Goal: Task Accomplishment & Management: Complete application form

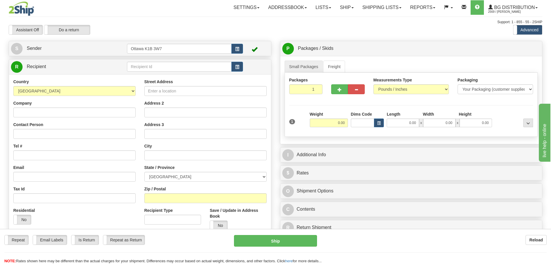
click at [155, 75] on div "Country [GEOGRAPHIC_DATA] [GEOGRAPHIC_DATA] [GEOGRAPHIC_DATA] [GEOGRAPHIC_DATA]…" at bounding box center [140, 167] width 262 height 186
click at [157, 68] on input "text" at bounding box center [179, 67] width 105 height 10
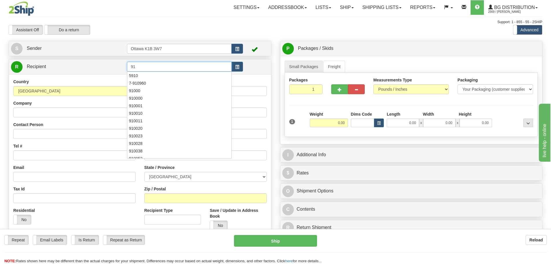
type input "9"
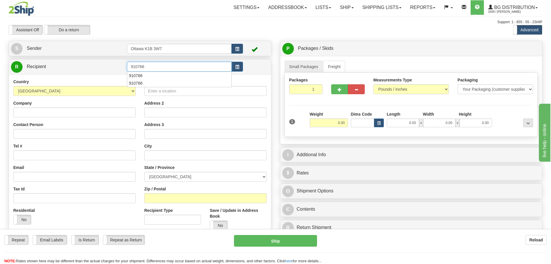
type input "910766"
click at [184, 34] on div "Assistant On Assistant Off Do a return Do a return" at bounding box center [117, 30] width 226 height 10
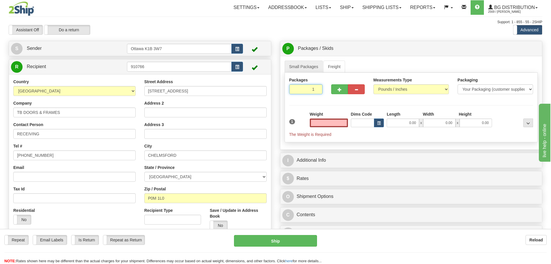
type input "0.00"
drag, startPoint x: 311, startPoint y: 90, endPoint x: 355, endPoint y: 106, distance: 46.7
click at [355, 106] on div "Packages 1 1 Measurements Type" at bounding box center [412, 107] width 254 height 69
type input "10"
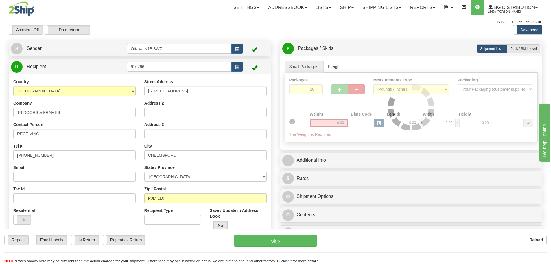
click at [351, 106] on div "Packages 10 1 Measurements Type" at bounding box center [412, 107] width 254 height 69
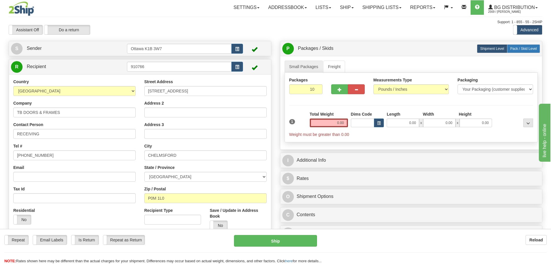
click at [516, 47] on span "Pack / Skid Level" at bounding box center [524, 49] width 27 height 4
radio input "true"
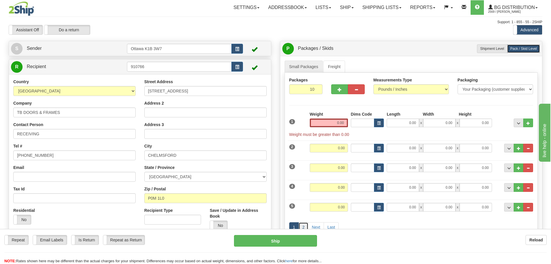
click at [307, 226] on link "2" at bounding box center [304, 227] width 10 height 10
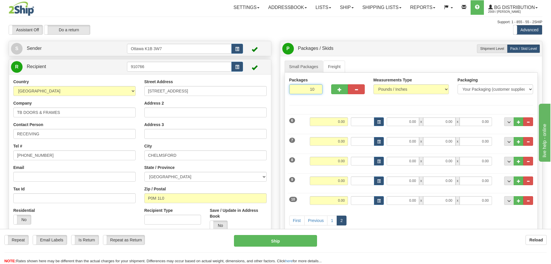
drag, startPoint x: 311, startPoint y: 87, endPoint x: 392, endPoint y: 102, distance: 82.4
click at [364, 94] on div "Packages 10 10" at bounding box center [411, 88] width 253 height 22
type input "9"
click at [420, 219] on div "Packages 9 10 Measurements Type" at bounding box center [412, 155] width 254 height 164
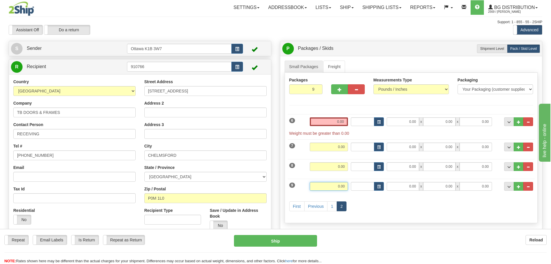
click at [339, 187] on input "0.00" at bounding box center [329, 186] width 38 height 9
type input "25.00"
type input "84.00"
click at [519, 187] on span "..." at bounding box center [518, 186] width 3 height 3
type input "10"
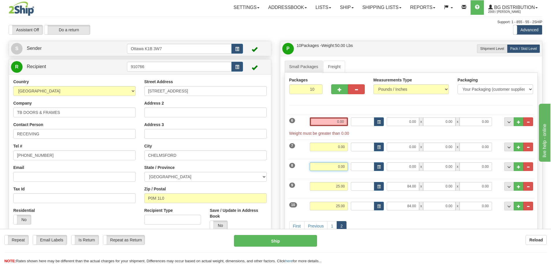
click at [333, 166] on input "0.00" at bounding box center [329, 166] width 38 height 9
type input "20.00"
click at [327, 141] on div "7 Weight 0.00 Dims Code Length Width Height" at bounding box center [411, 145] width 247 height 19
click at [327, 145] on input "0.00" at bounding box center [329, 146] width 38 height 9
type input "20.00"
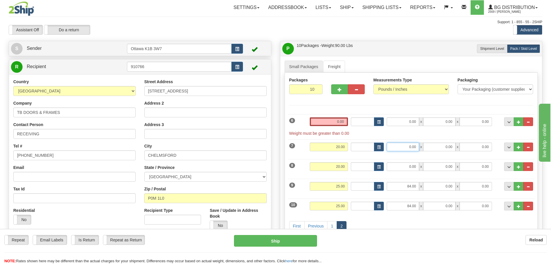
click at [403, 147] on input "0.00" at bounding box center [403, 146] width 32 height 9
type input "52.00"
click at [402, 166] on input "0.00" at bounding box center [403, 166] width 32 height 9
type input "52.00"
click at [318, 123] on input "0.00" at bounding box center [329, 121] width 38 height 9
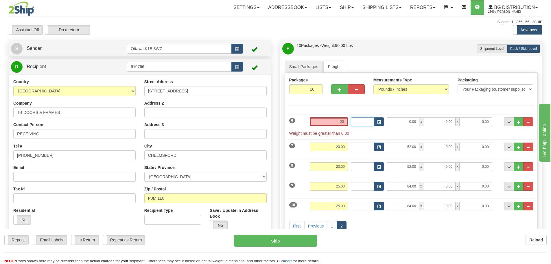
type input "20.00"
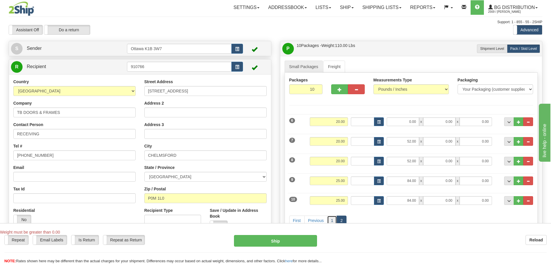
click at [330, 222] on link "1" at bounding box center [332, 220] width 10 height 10
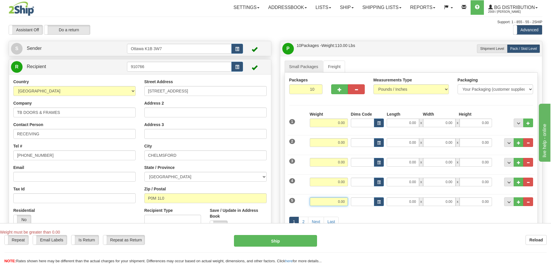
click at [338, 203] on input "0.00" at bounding box center [329, 201] width 38 height 9
type input "20.00"
click at [336, 185] on input "0.00" at bounding box center [329, 181] width 38 height 9
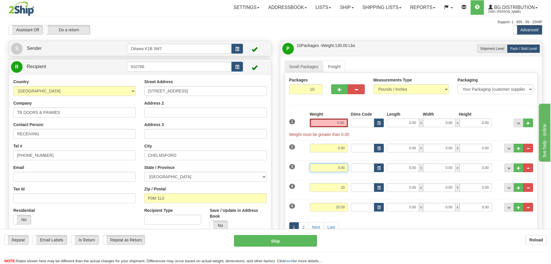
type input "20.00"
click at [331, 171] on input "0.00" at bounding box center [329, 167] width 38 height 9
type input "20.00"
click at [333, 146] on input "0.00" at bounding box center [329, 148] width 38 height 9
type input "20.00"
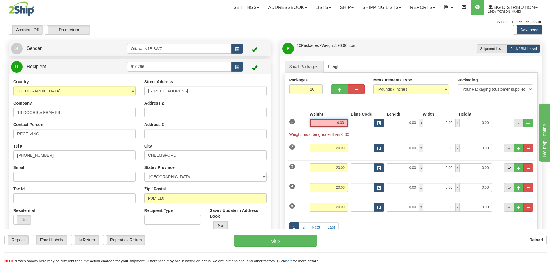
click at [332, 120] on input "0.00" at bounding box center [329, 122] width 38 height 9
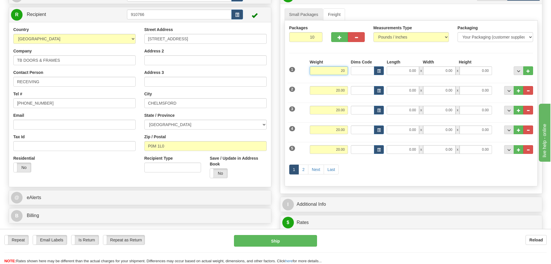
scroll to position [145, 0]
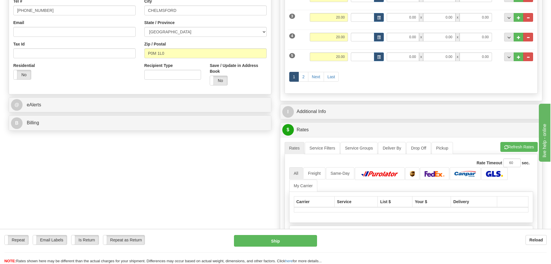
type input "20.00"
click at [207, 179] on div "Create a label for the return Create Pickup Without Label S" at bounding box center [275, 106] width 543 height 421
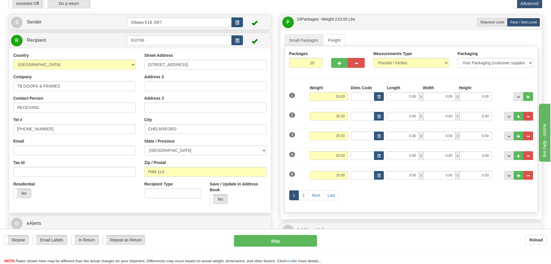
scroll to position [0, 0]
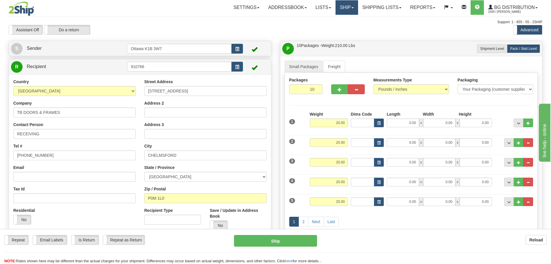
click at [346, 5] on link "Ship" at bounding box center [347, 7] width 22 height 14
click at [338, 19] on link "Ship Screen" at bounding box center [335, 21] width 46 height 8
